Goal: Navigation & Orientation: Find specific page/section

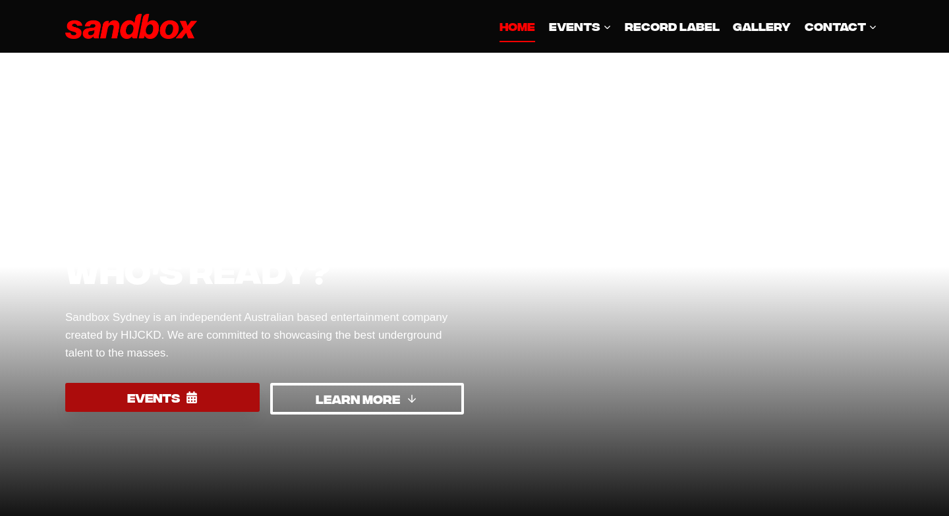
click at [177, 398] on span "EVENTS" at bounding box center [153, 397] width 53 height 19
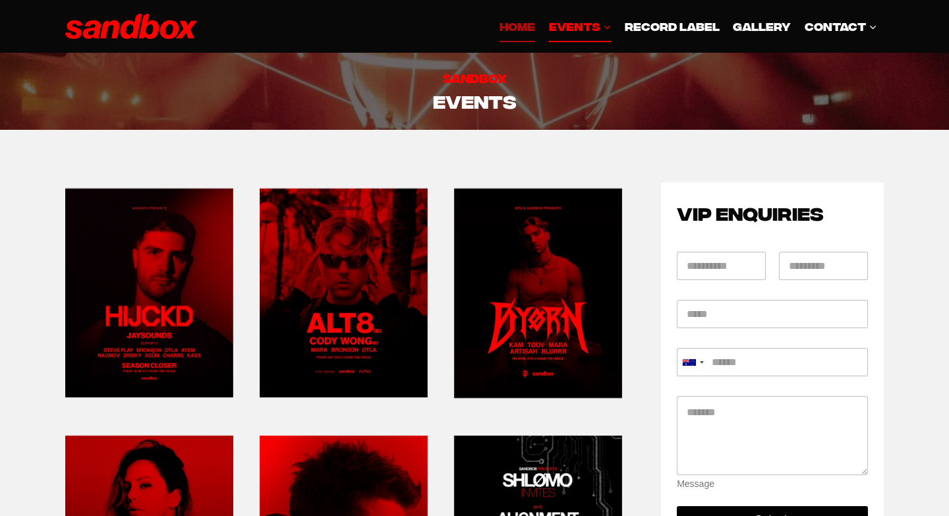
click at [505, 25] on link "HOME" at bounding box center [517, 27] width 49 height 32
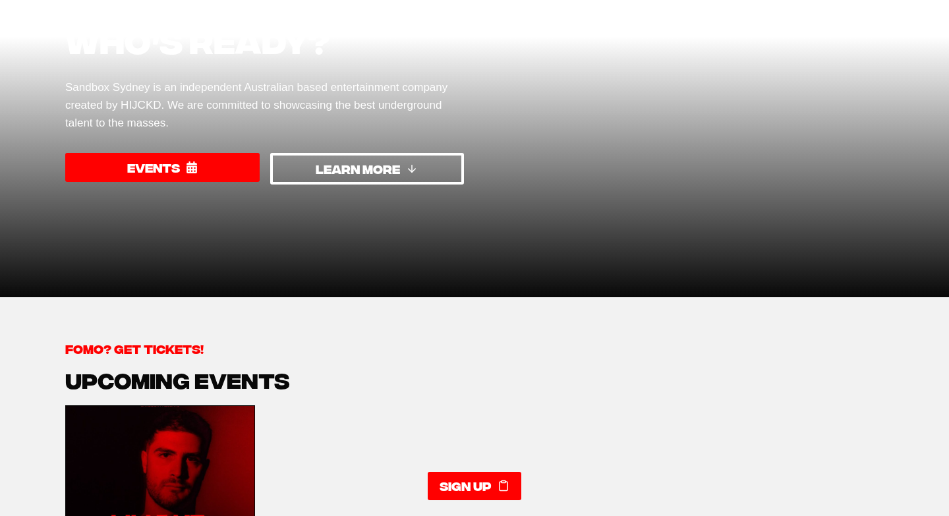
scroll to position [217, 0]
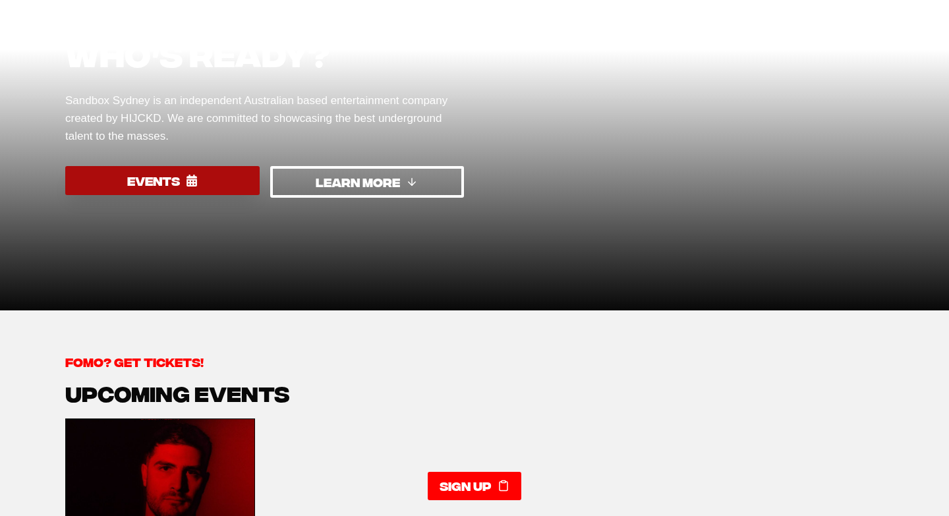
click at [190, 191] on link "EVENTS" at bounding box center [162, 180] width 194 height 28
